Goal: Find specific page/section: Find specific page/section

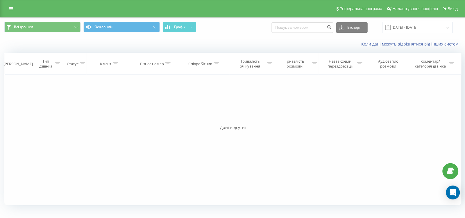
click at [181, 28] on span "Графік" at bounding box center [179, 27] width 11 height 4
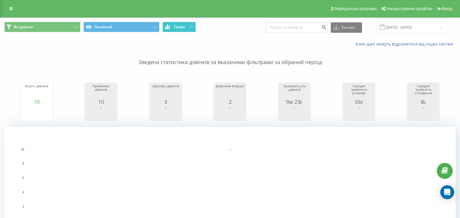
click at [183, 31] on button "Графік" at bounding box center [178, 27] width 33 height 10
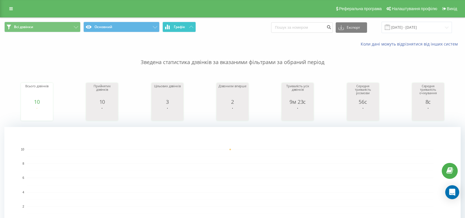
click at [183, 31] on button "Графік" at bounding box center [178, 27] width 33 height 10
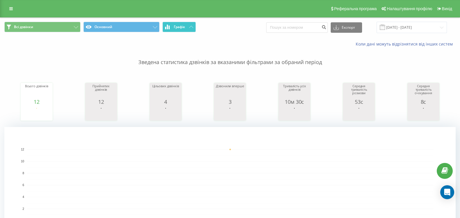
click at [190, 24] on button "Графік" at bounding box center [178, 27] width 33 height 10
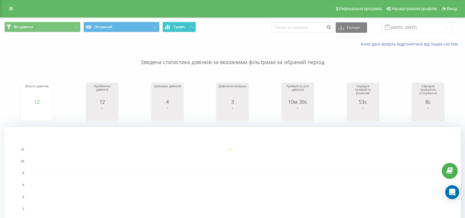
click at [190, 24] on button "Графік" at bounding box center [178, 27] width 33 height 10
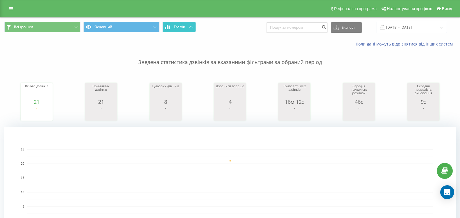
click at [194, 27] on button "Графік" at bounding box center [178, 27] width 33 height 10
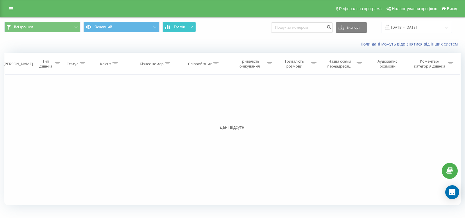
click at [193, 27] on button "Графік" at bounding box center [178, 27] width 33 height 10
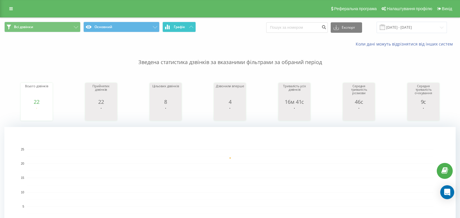
click at [186, 29] on button "Графік" at bounding box center [178, 27] width 33 height 10
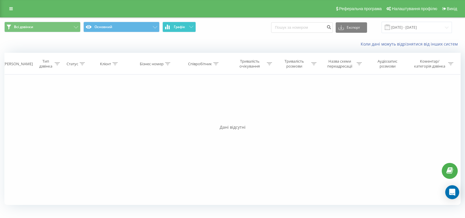
click at [186, 29] on button "Графік" at bounding box center [178, 27] width 33 height 10
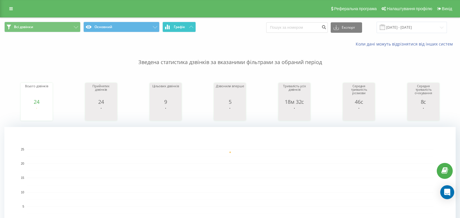
click at [182, 29] on span "Графік" at bounding box center [179, 27] width 11 height 4
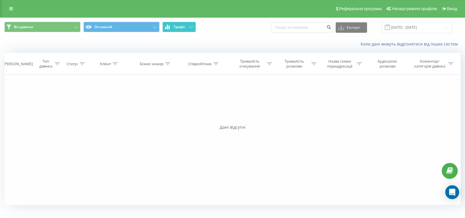
click at [182, 29] on span "Графік" at bounding box center [179, 27] width 11 height 4
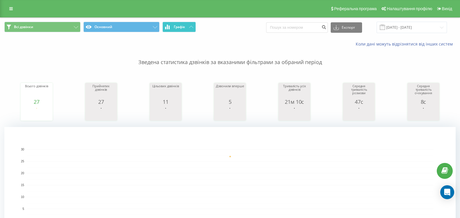
click at [185, 30] on button "Графік" at bounding box center [178, 27] width 33 height 10
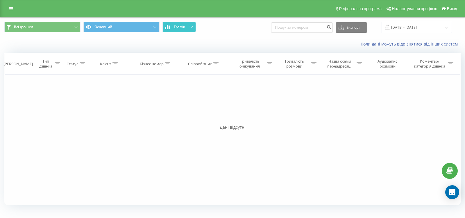
click at [185, 30] on button "Графік" at bounding box center [178, 27] width 33 height 10
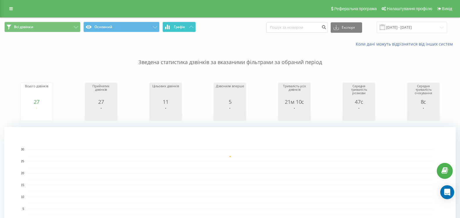
click at [178, 27] on span "Графік" at bounding box center [179, 27] width 11 height 4
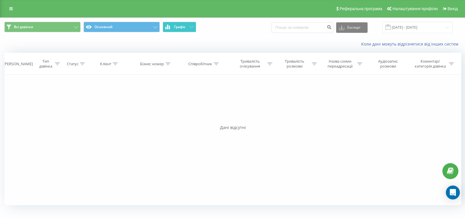
click at [178, 27] on span "Графік" at bounding box center [179, 27] width 11 height 4
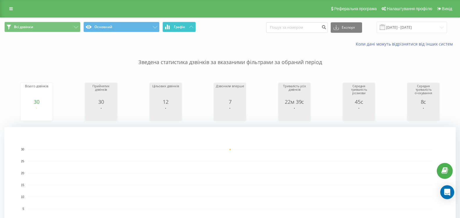
click at [189, 25] on button "Графік" at bounding box center [178, 27] width 33 height 10
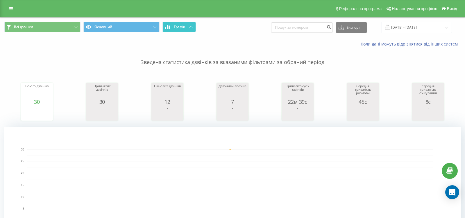
click at [188, 26] on button "Графік" at bounding box center [178, 27] width 33 height 10
